Goal: Transaction & Acquisition: Purchase product/service

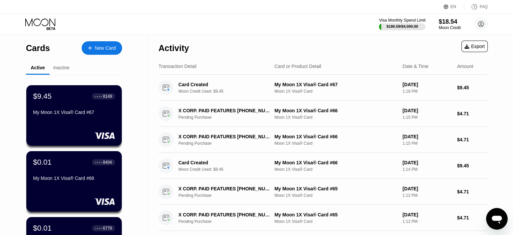
click at [387, 25] on div "$186.59 / $4,000.00" at bounding box center [403, 26] width 32 height 4
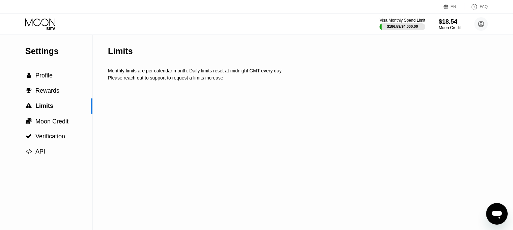
drag, startPoint x: 221, startPoint y: 100, endPoint x: 209, endPoint y: 102, distance: 13.1
drag, startPoint x: 209, startPoint y: 102, endPoint x: 202, endPoint y: 104, distance: 6.6
drag, startPoint x: 202, startPoint y: 104, endPoint x: 166, endPoint y: 83, distance: 42.0
click at [166, 80] on div "Please reach out to support to request a limits increase" at bounding box center [313, 77] width 411 height 5
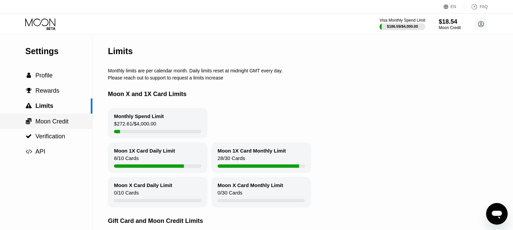
click at [44, 128] on div " Moon Credit" at bounding box center [46, 120] width 92 height 15
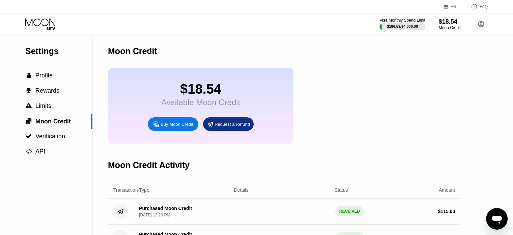
click at [51, 32] on div "Visa Monthly Spend Limit $186.59 / $4,000.00 $18.54 Moon Credit [EMAIL_ADDRESS]…" at bounding box center [256, 24] width 513 height 20
click at [49, 28] on icon at bounding box center [40, 24] width 31 height 12
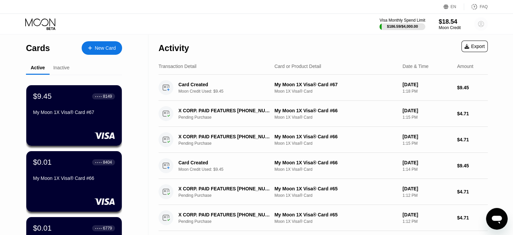
click at [480, 23] on icon at bounding box center [482, 24] width 4 height 4
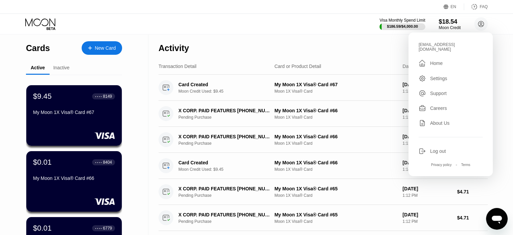
click at [435, 43] on div "[EMAIL_ADDRESS][DOMAIN_NAME]" at bounding box center [451, 46] width 64 height 9
copy div "edwardskinner1981"
click at [412, 27] on div "$186.59 / $4,000.00" at bounding box center [402, 26] width 31 height 4
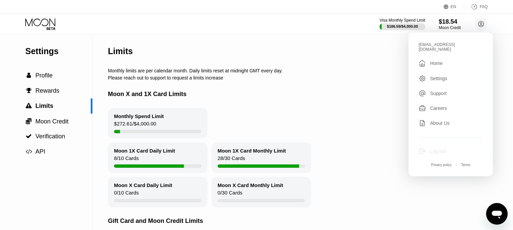
click at [438, 151] on div "Log out" at bounding box center [438, 150] width 16 height 5
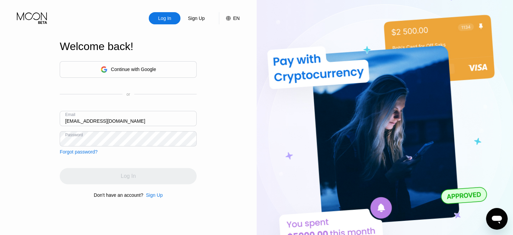
click at [4, 139] on div "Log In Sign Up EN Language Select an item Save Welcome back! Continue with Goog…" at bounding box center [128, 129] width 257 height 258
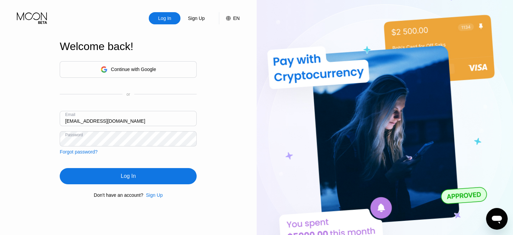
click at [154, 178] on div "Log In" at bounding box center [128, 176] width 137 height 16
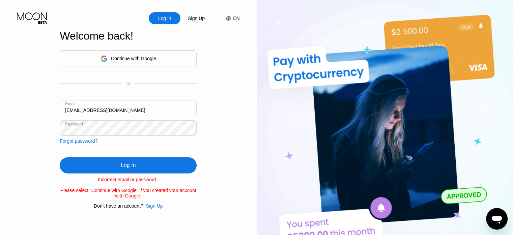
click at [15, 126] on div "Log In Sign Up EN Language Select an item Save Welcome back! Continue with Goog…" at bounding box center [128, 129] width 257 height 258
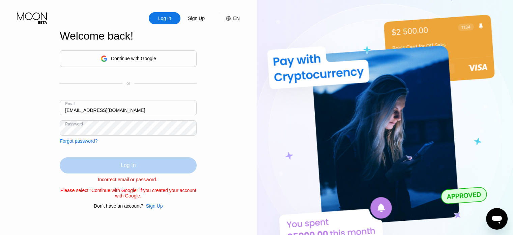
click at [97, 162] on div "Log In" at bounding box center [128, 165] width 137 height 16
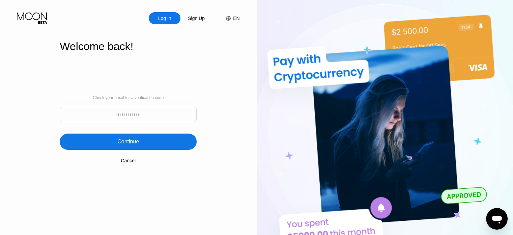
click at [146, 114] on input at bounding box center [128, 114] width 137 height 15
paste input "484748"
type input "484748"
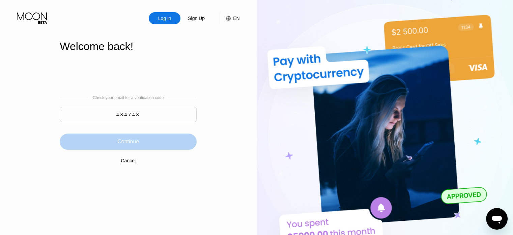
click at [144, 140] on div "Continue" at bounding box center [128, 141] width 137 height 16
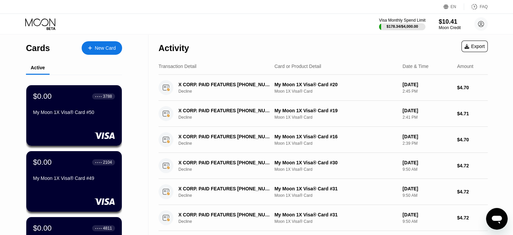
click at [413, 22] on div "Visa Monthly Spend Limit" at bounding box center [402, 20] width 47 height 5
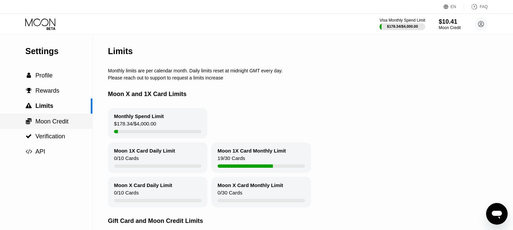
click at [64, 125] on span "Moon Credit" at bounding box center [51, 121] width 33 height 7
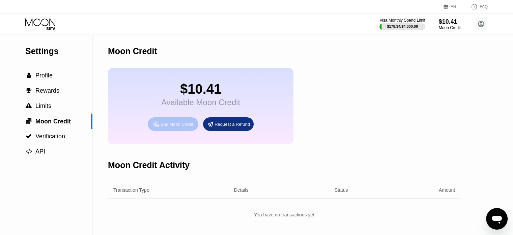
click at [166, 127] on div "Buy Moon Credit" at bounding box center [177, 124] width 33 height 6
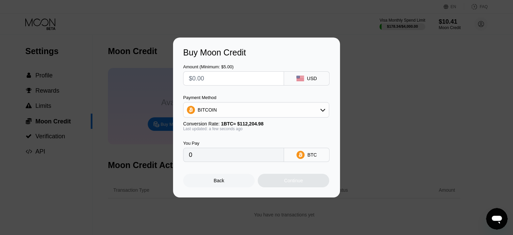
click at [241, 79] on input "text" at bounding box center [233, 79] width 89 height 14
type input "$1"
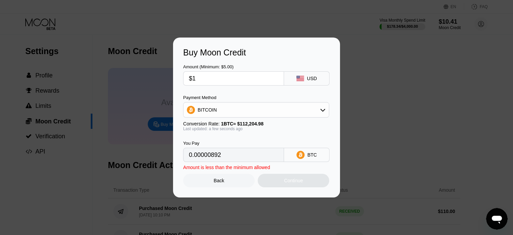
type input "0.00000892"
type input "$112"
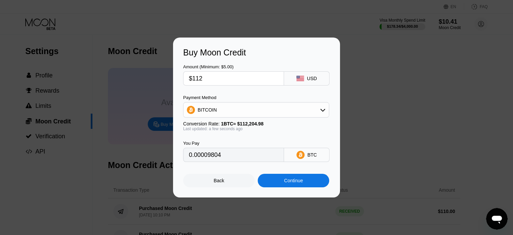
type input "0.00099818"
type input "$11"
type input "0.00009804"
type input "$110"
type input "0.00098035"
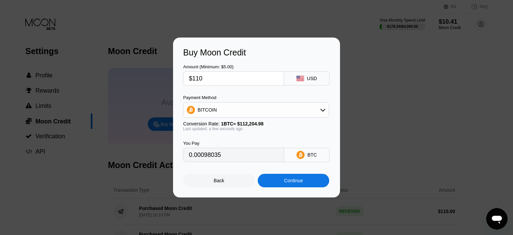
type input "$110"
click at [275, 114] on div "BITCOIN" at bounding box center [256, 110] width 145 height 14
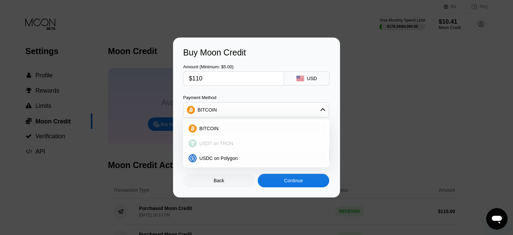
click at [259, 141] on div "USDT on TRON" at bounding box center [260, 142] width 127 height 5
type input "111.11"
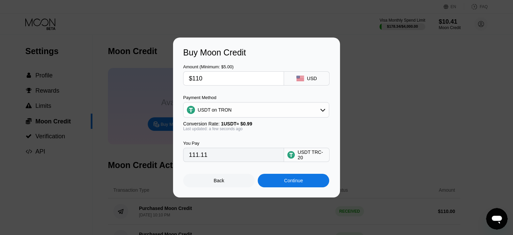
click at [287, 183] on div "Continue" at bounding box center [293, 180] width 19 height 5
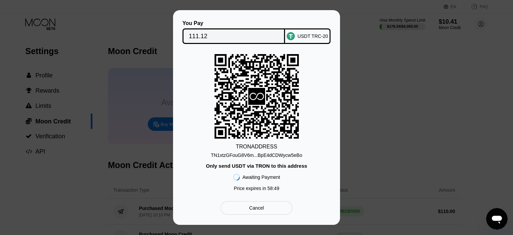
drag, startPoint x: 271, startPoint y: 156, endPoint x: 43, endPoint y: 119, distance: 231.5
click at [271, 156] on div "TN1xtzGFouG8V6m...BpE4dCDWycw5eBo" at bounding box center [256, 154] width 91 height 5
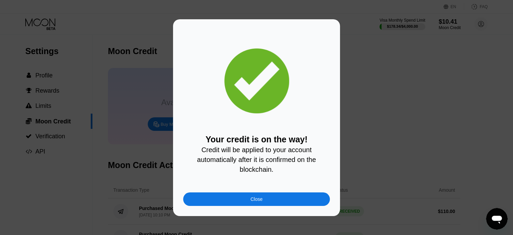
click at [288, 203] on div "Close" at bounding box center [256, 199] width 147 height 14
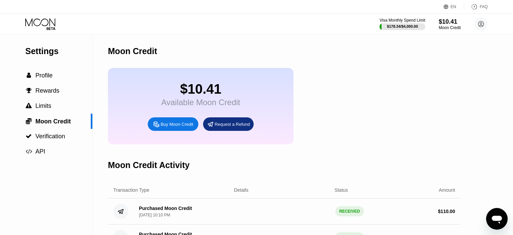
click at [35, 22] on icon at bounding box center [40, 24] width 31 height 12
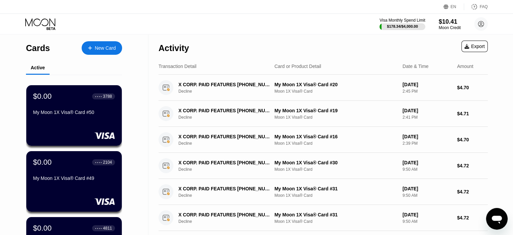
click at [95, 45] on div at bounding box center [93, 48] width 3 height 6
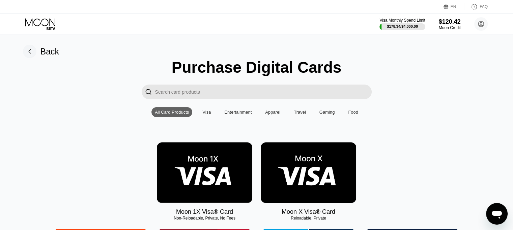
click at [229, 175] on img at bounding box center [205, 172] width 96 height 60
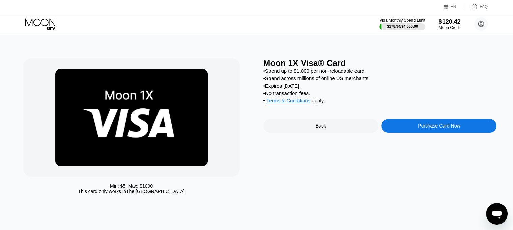
click at [427, 132] on div "Purchase Card Now" at bounding box center [439, 126] width 115 height 14
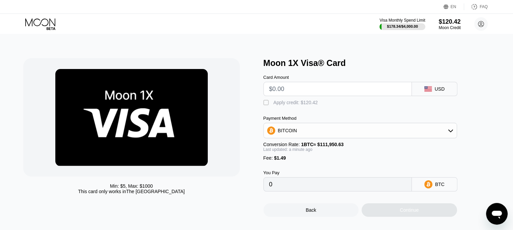
click at [321, 87] on input "text" at bounding box center [337, 89] width 137 height 14
type input "$21"
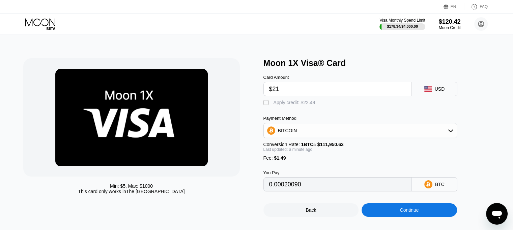
type input "0.00020090"
type input "$21"
click at [301, 103] on div "Apply credit: $22.49" at bounding box center [295, 102] width 42 height 5
type input "0"
click at [385, 216] on div "Continue" at bounding box center [410, 210] width 96 height 14
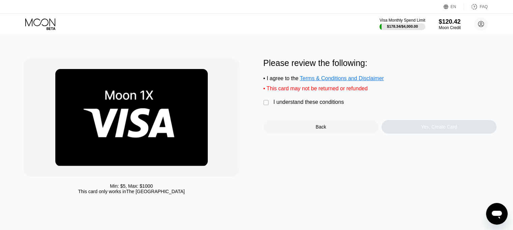
click at [319, 105] on div "I understand these conditions" at bounding box center [309, 102] width 71 height 6
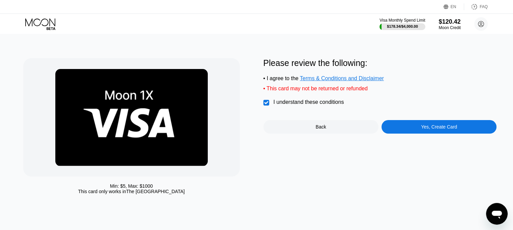
click at [403, 123] on div "Please review the following: • I agree to the Terms & Conditions and Disclaimer…" at bounding box center [381, 95] width 234 height 75
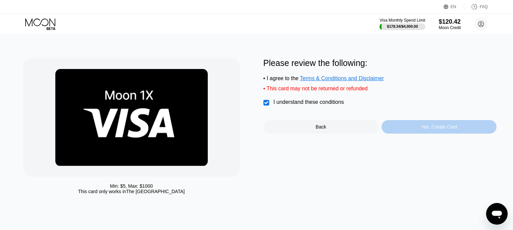
click at [403, 127] on div "Yes, Create Card" at bounding box center [439, 127] width 115 height 14
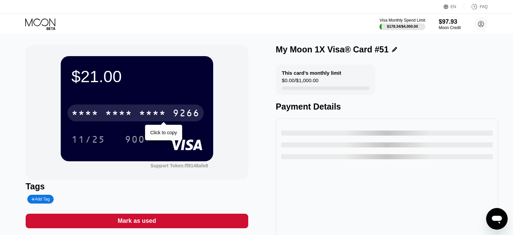
click at [137, 114] on div "* * * * * * * * * * * * 9266" at bounding box center [136, 112] width 136 height 17
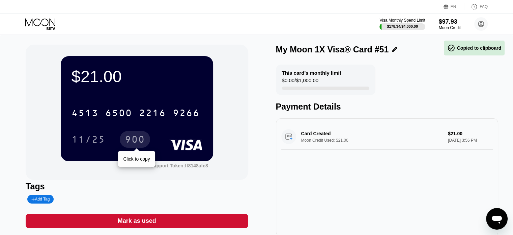
click at [137, 137] on div "900" at bounding box center [135, 140] width 20 height 11
